Goal: Find specific page/section: Find specific page/section

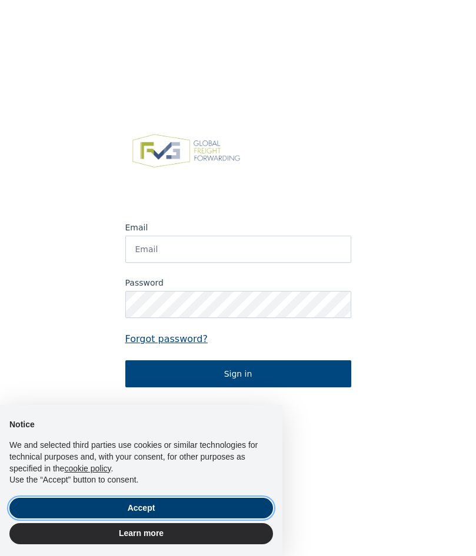
click at [121, 510] on button "Accept" at bounding box center [140, 508] width 263 height 21
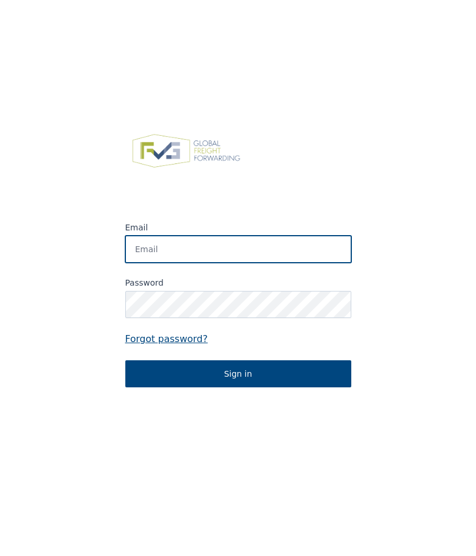
click at [167, 253] on input "Email" at bounding box center [238, 249] width 226 height 27
type input "filip.vaneecke@acd.eu"
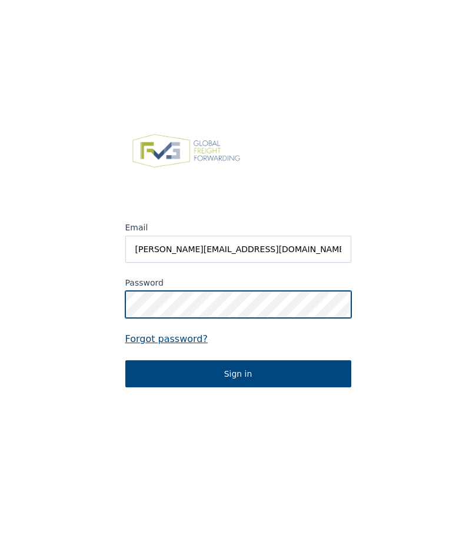
click at [125, 360] on button "Sign in" at bounding box center [238, 373] width 226 height 27
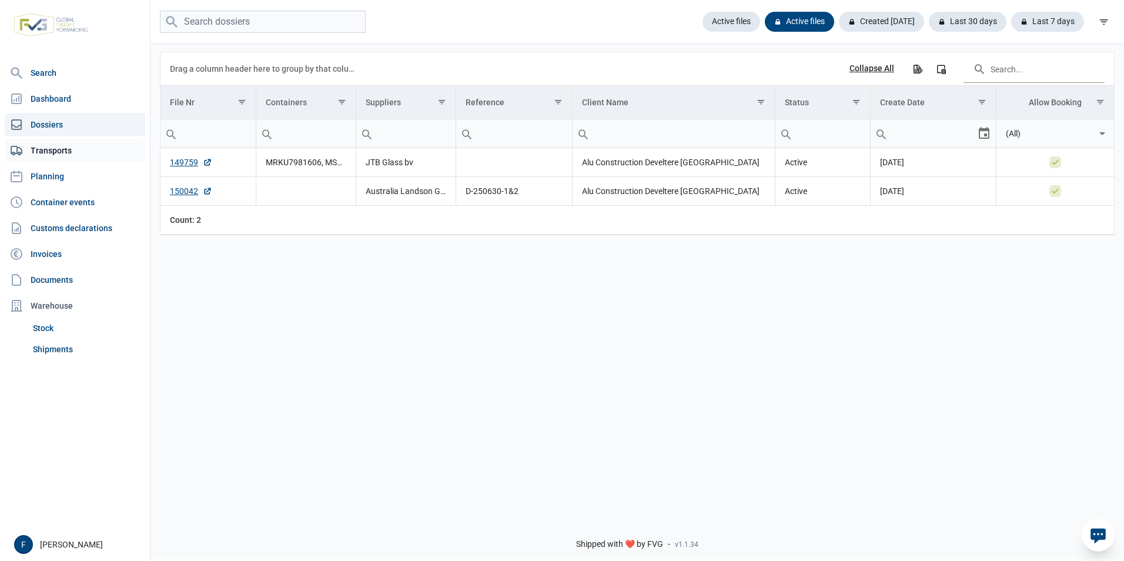
click at [41, 150] on link "Transports" at bounding box center [75, 151] width 141 height 24
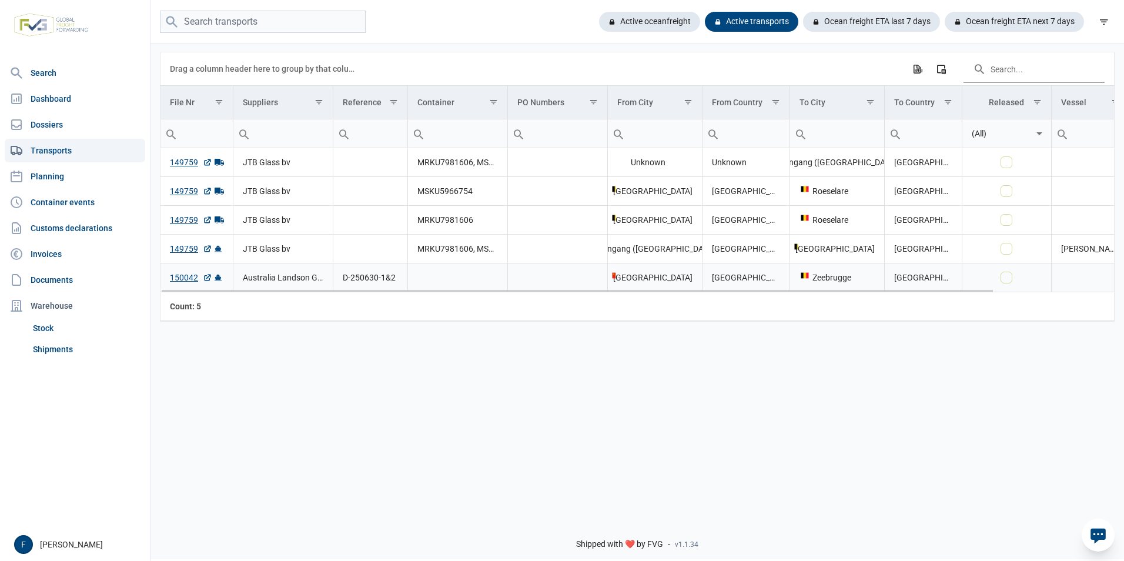
click at [186, 278] on link "150042" at bounding box center [191, 278] width 42 height 12
click at [50, 125] on link "Dossiers" at bounding box center [75, 125] width 141 height 24
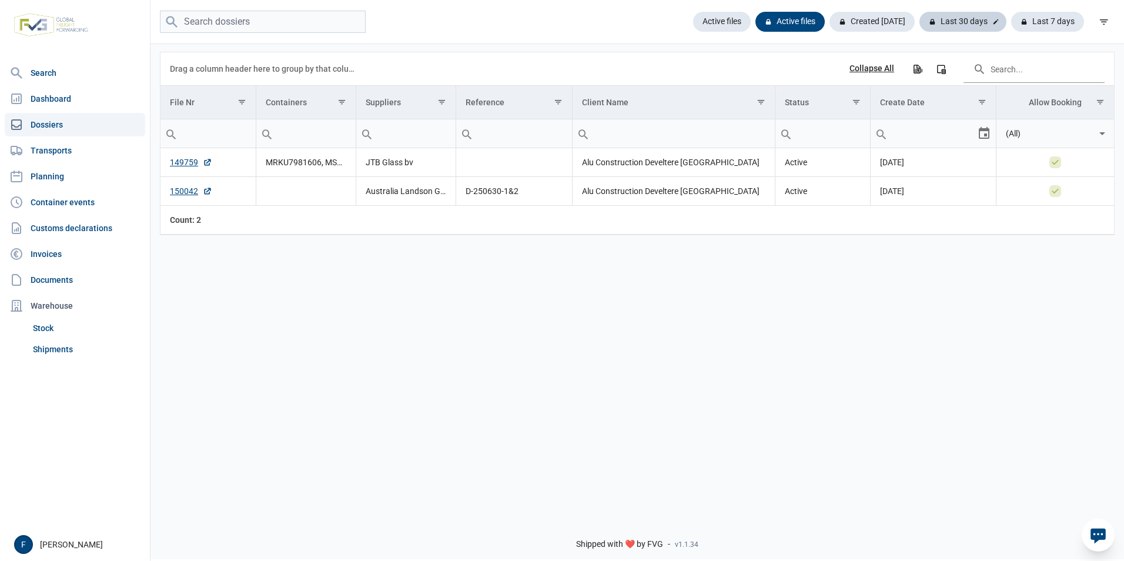
click at [475, 22] on div "Last 30 days" at bounding box center [963, 22] width 87 height 20
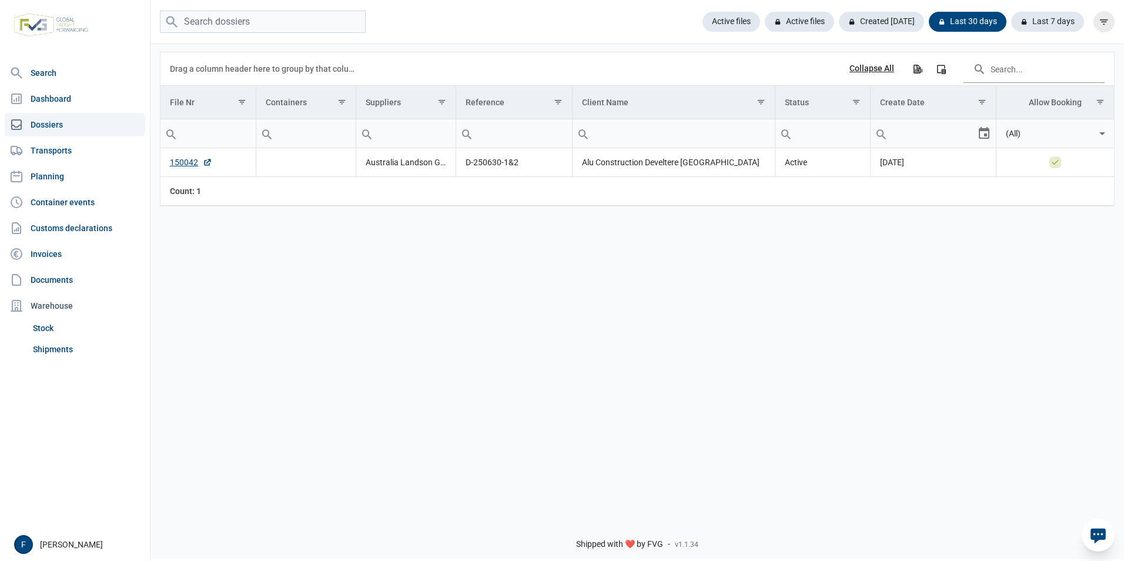
click at [475, 21] on icon "filter" at bounding box center [1104, 21] width 11 height 11
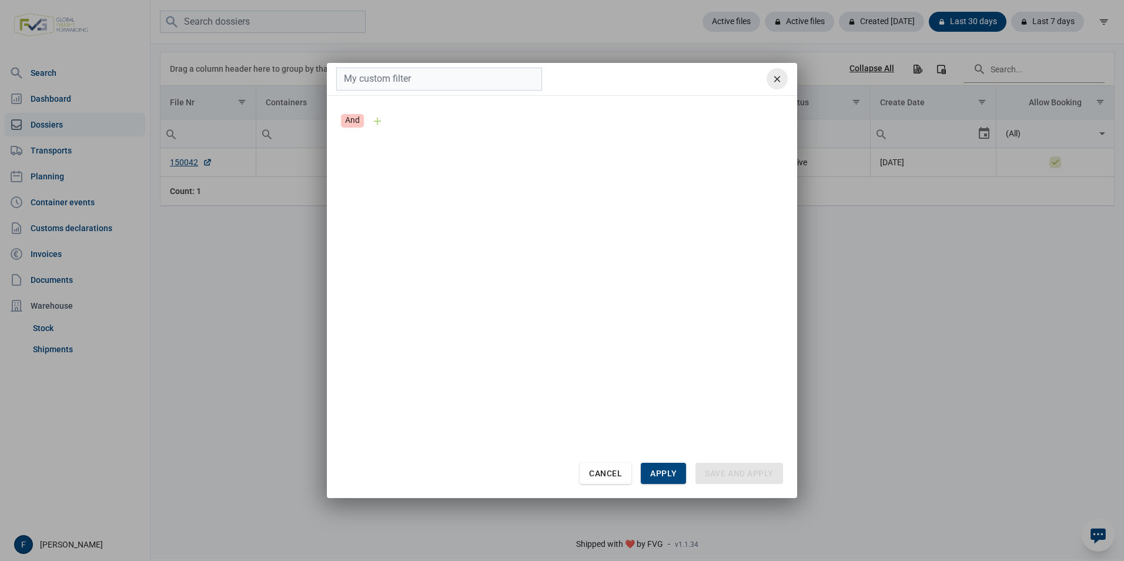
click at [475, 76] on icon "remove" at bounding box center [777, 79] width 11 height 11
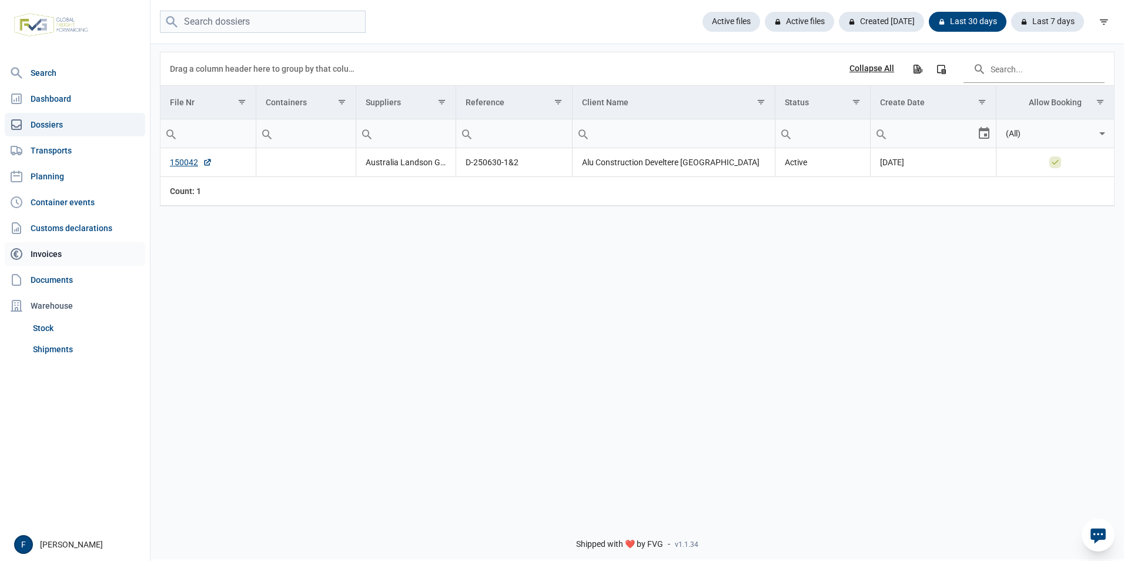
click at [49, 255] on link "Invoices" at bounding box center [75, 254] width 141 height 24
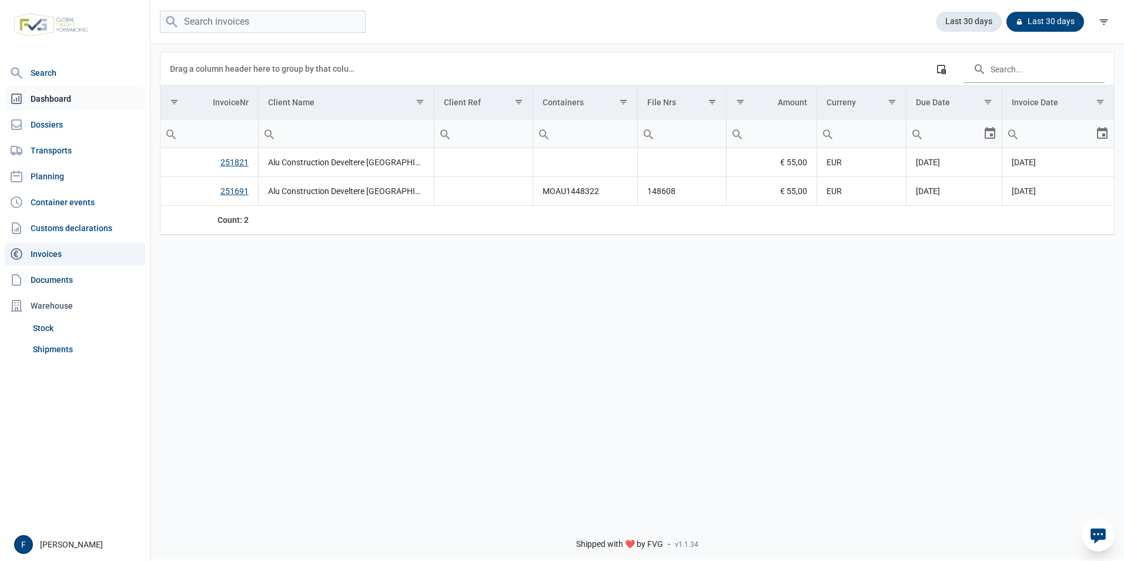
click at [48, 99] on link "Dashboard" at bounding box center [75, 99] width 141 height 24
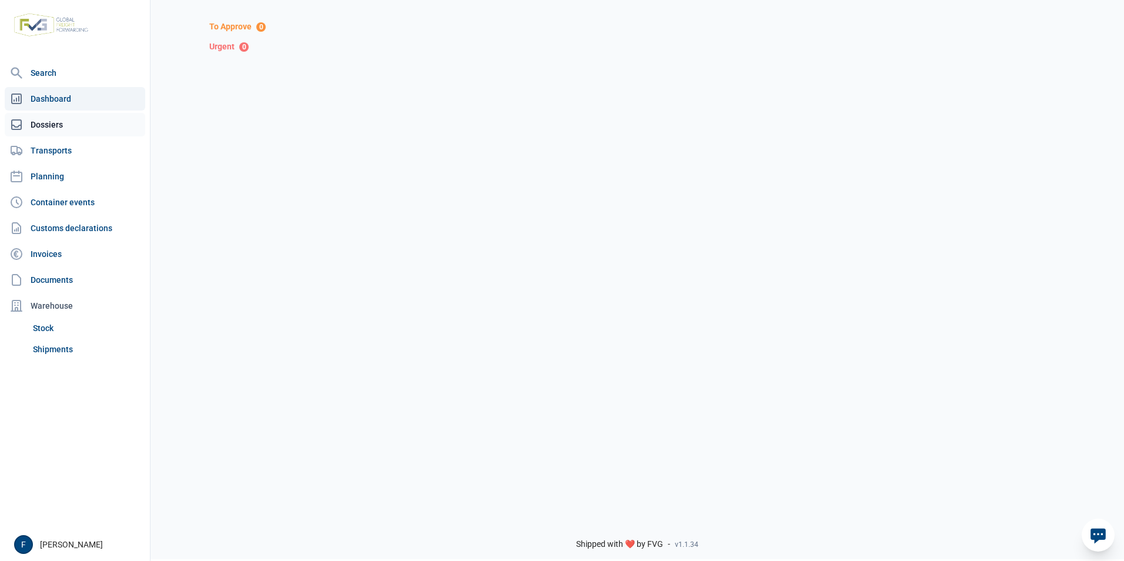
click at [44, 125] on link "Dossiers" at bounding box center [75, 125] width 141 height 24
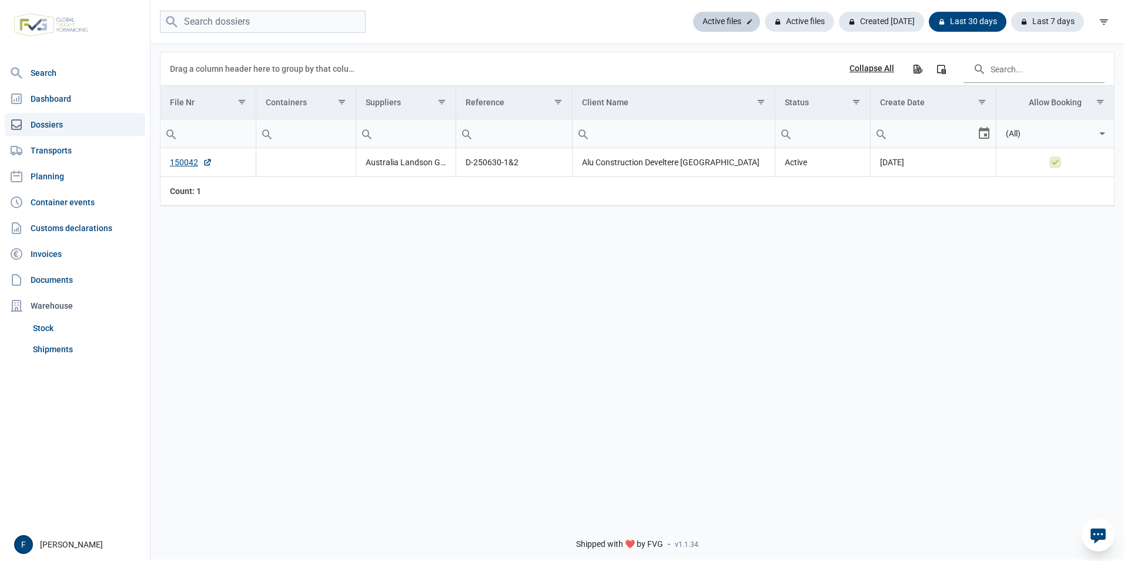
click at [475, 22] on div "Active files" at bounding box center [726, 22] width 67 height 20
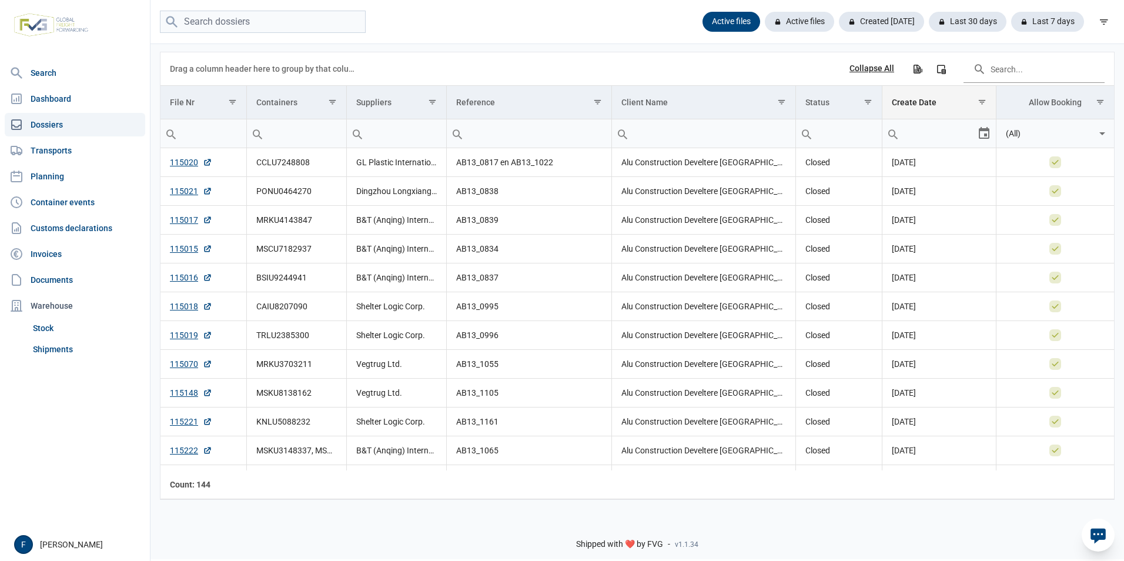
click at [475, 103] on div "Create Date" at bounding box center [914, 102] width 45 height 9
